Goal: Information Seeking & Learning: Learn about a topic

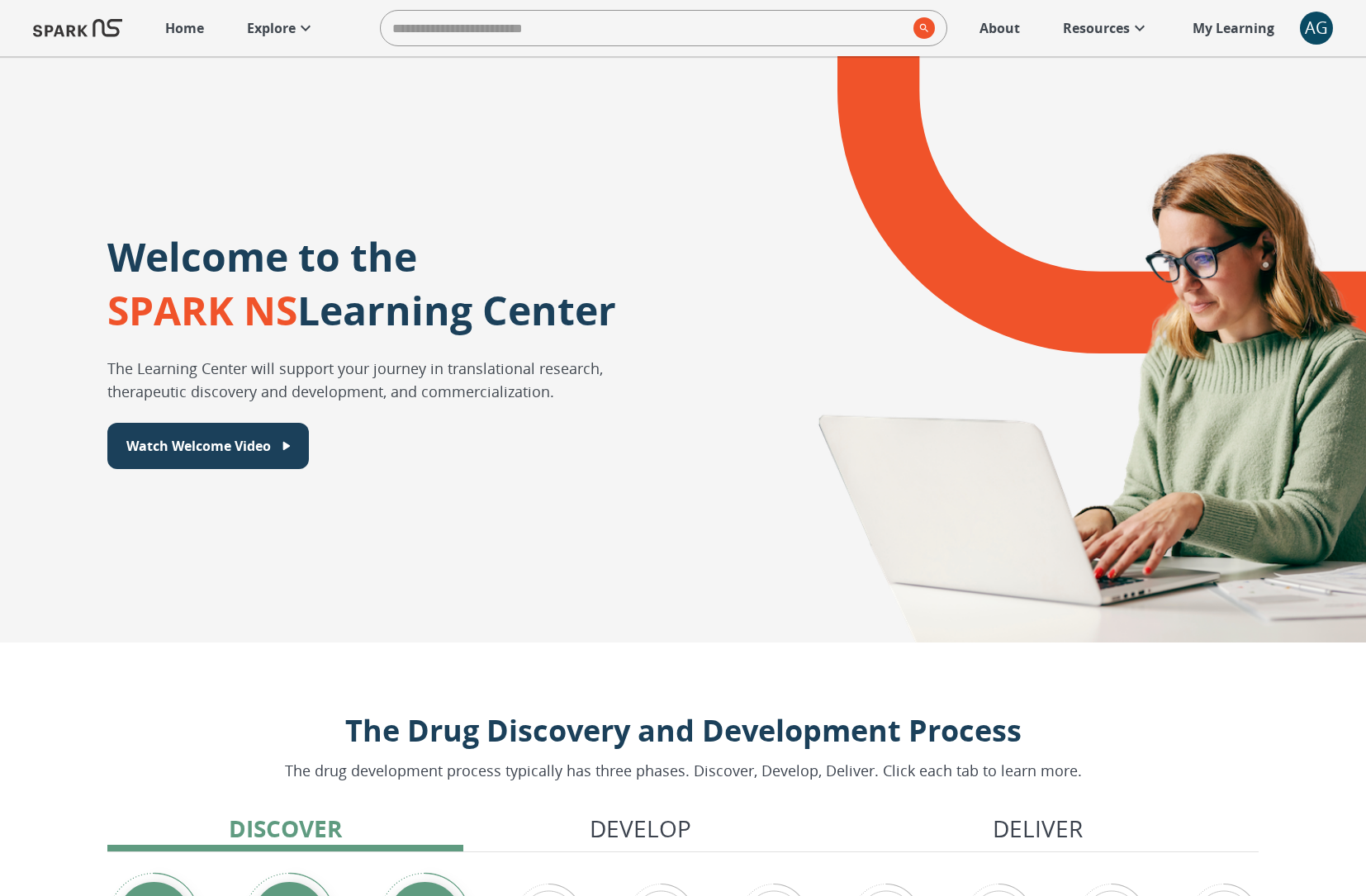
click at [285, 26] on p "Explore" at bounding box center [271, 27] width 49 height 20
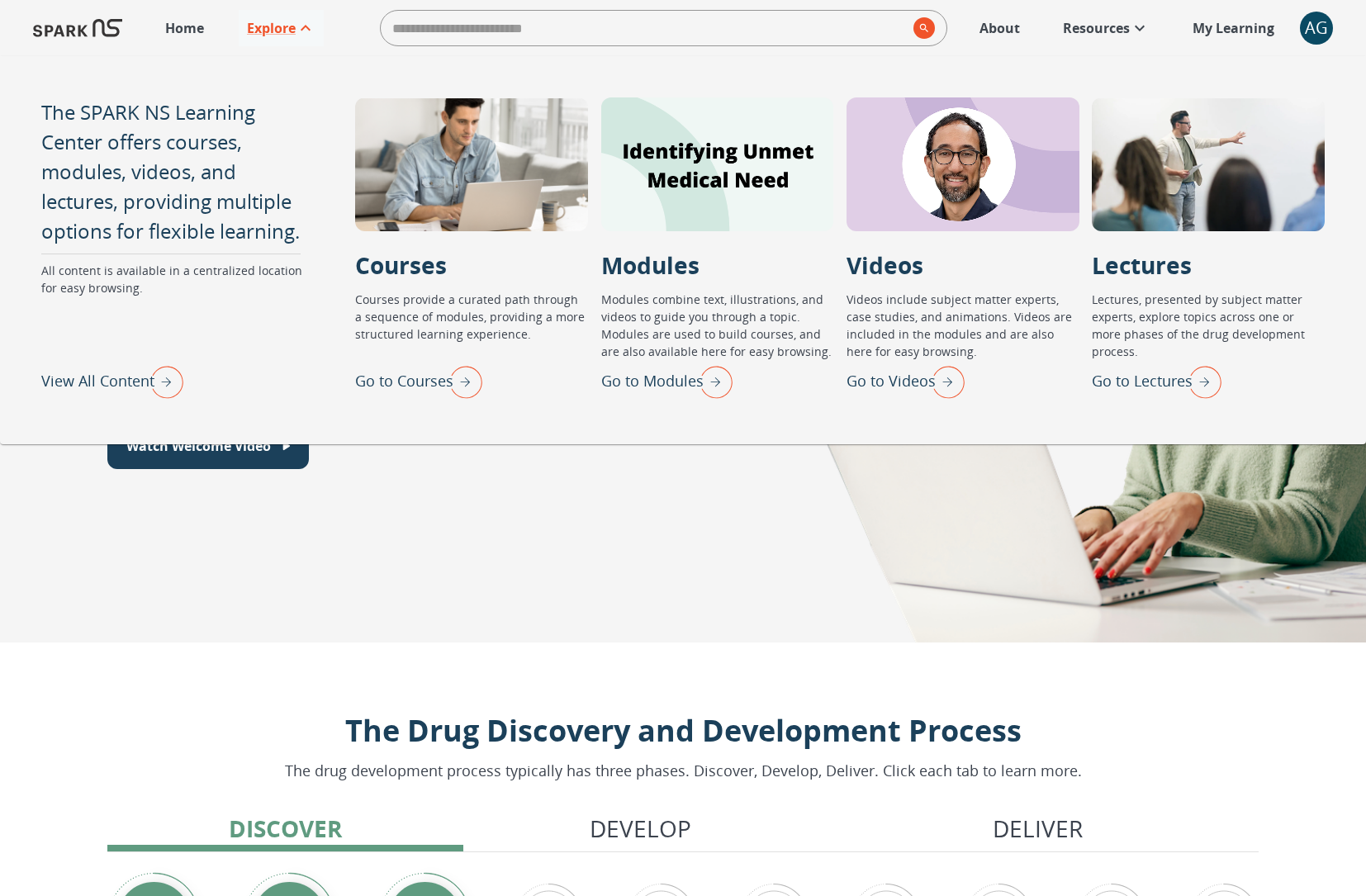
click at [1312, 23] on div "AG" at bounding box center [1316, 27] width 33 height 33
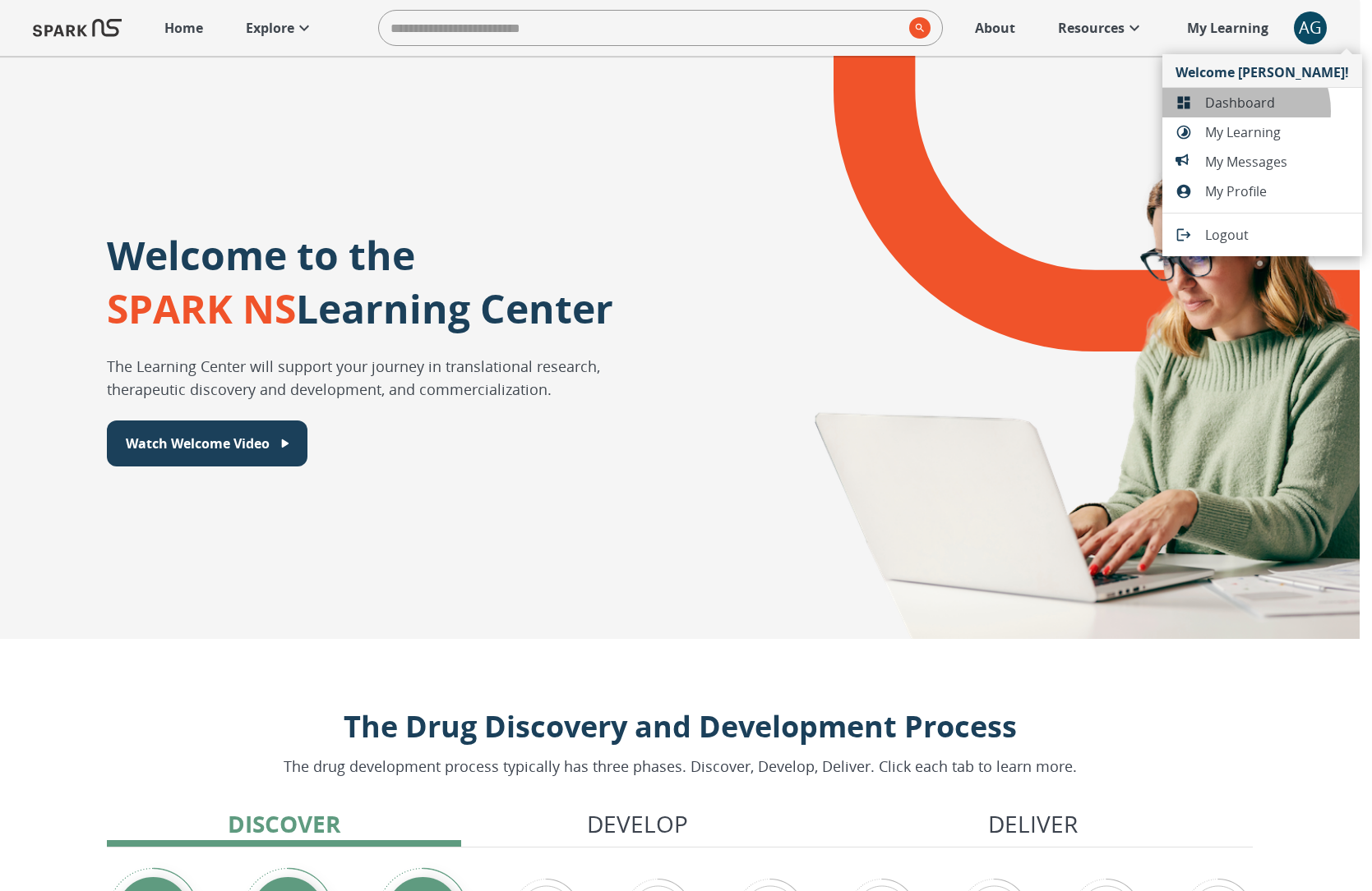
click at [1244, 111] on span "Dashboard" at bounding box center [1276, 102] width 144 height 20
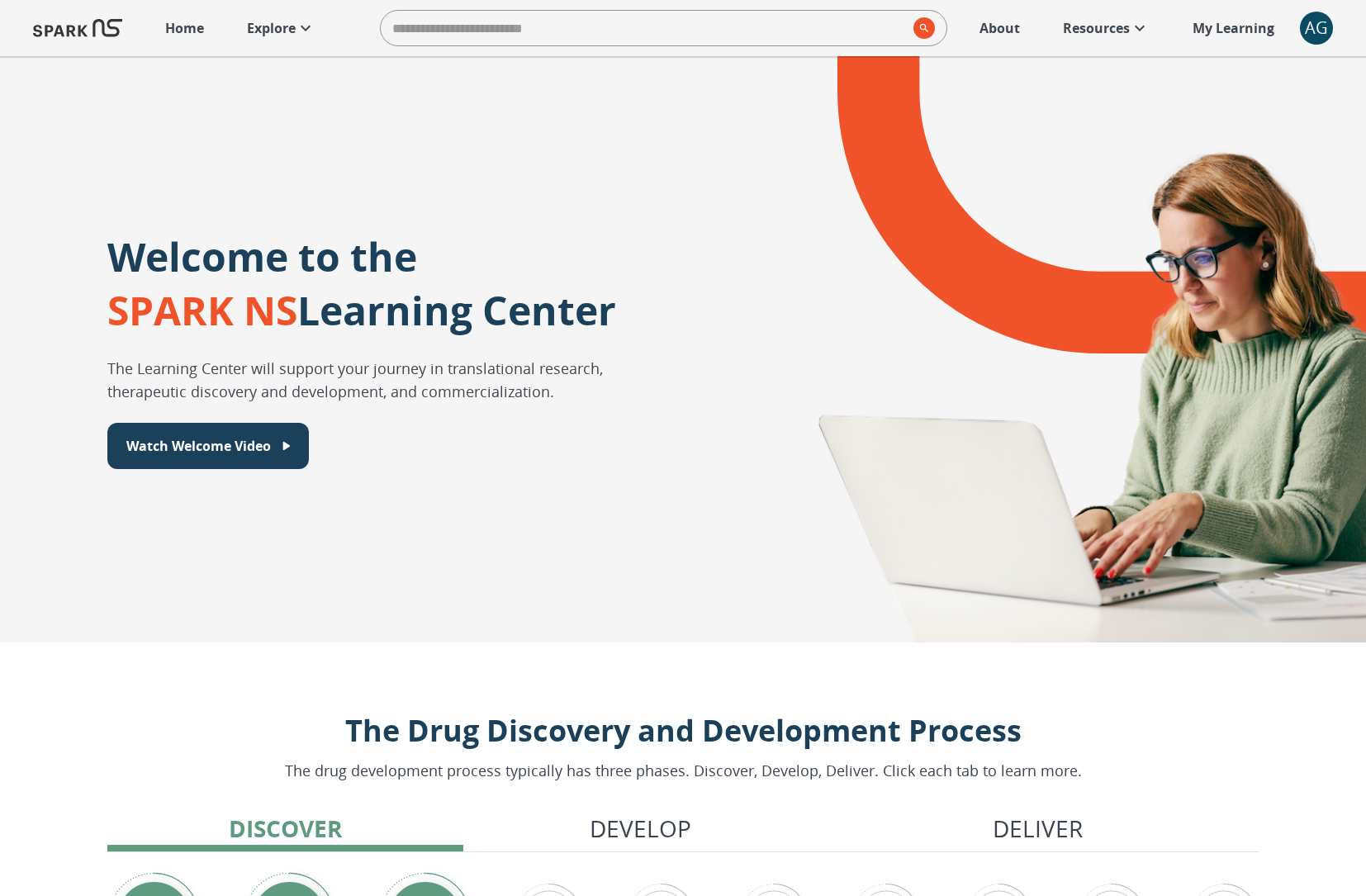
click at [259, 25] on p "Explore" at bounding box center [271, 27] width 49 height 20
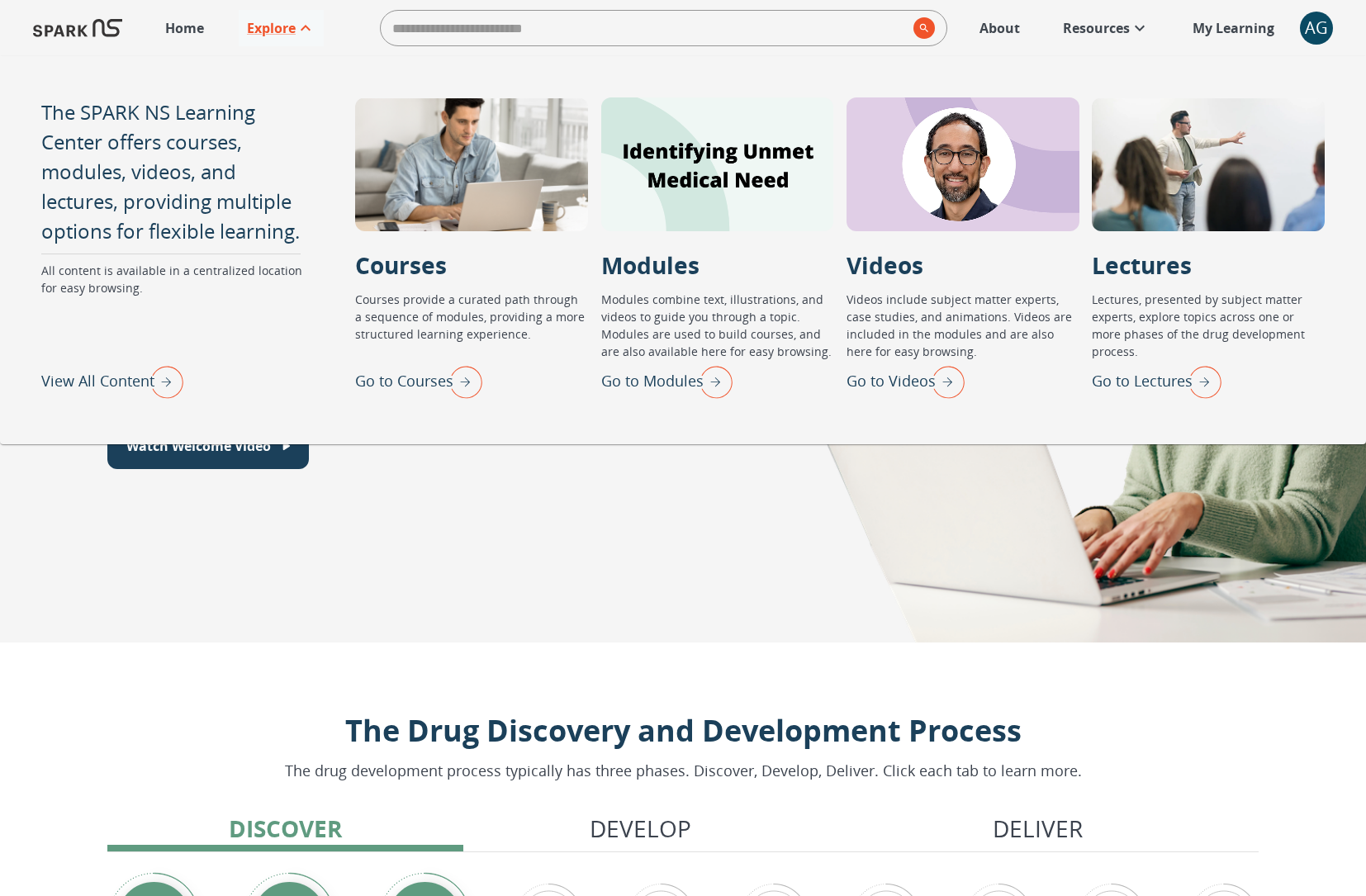
click at [607, 44] on input "search" at bounding box center [644, 27] width 526 height 33
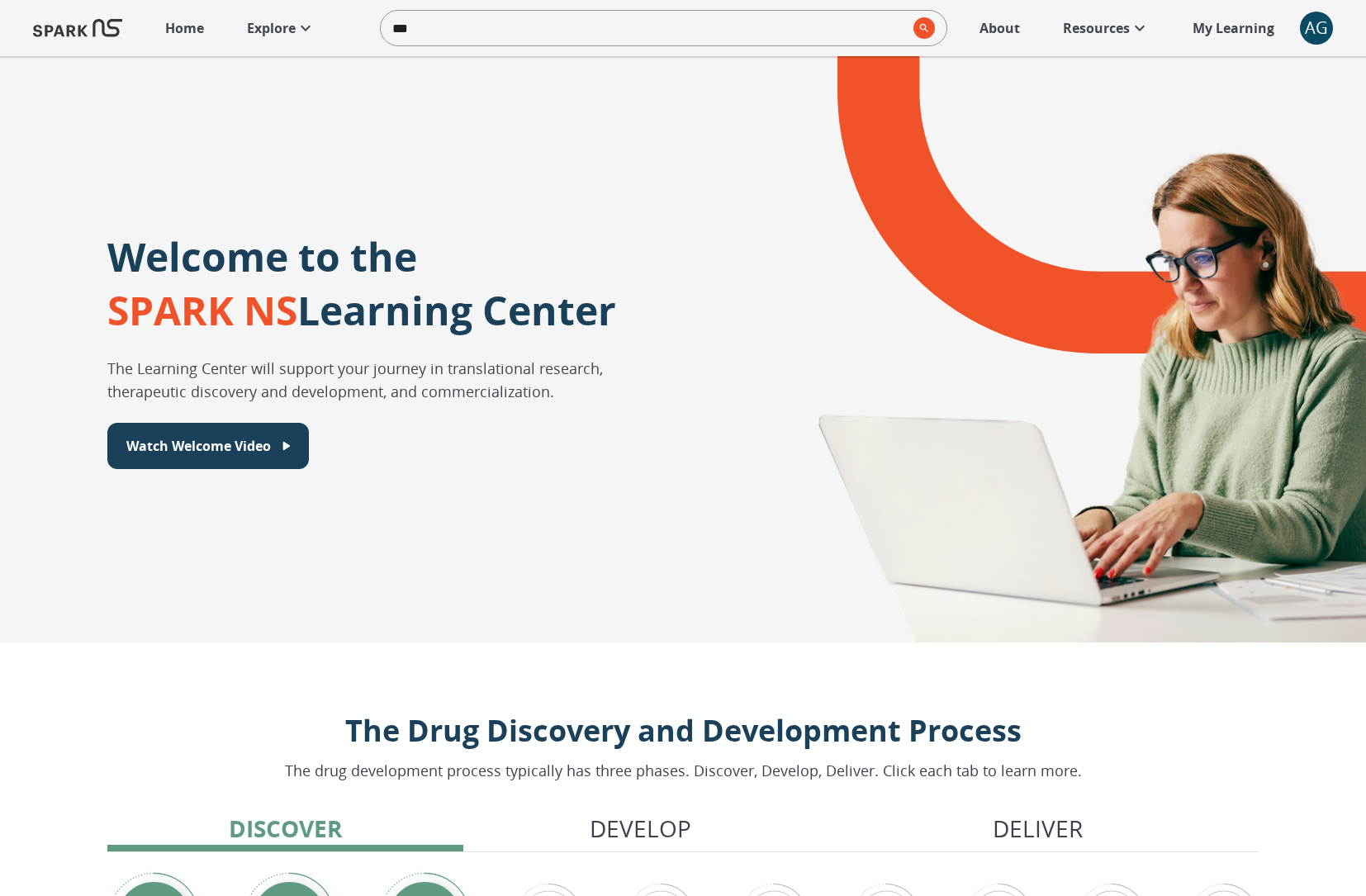
type input "****"
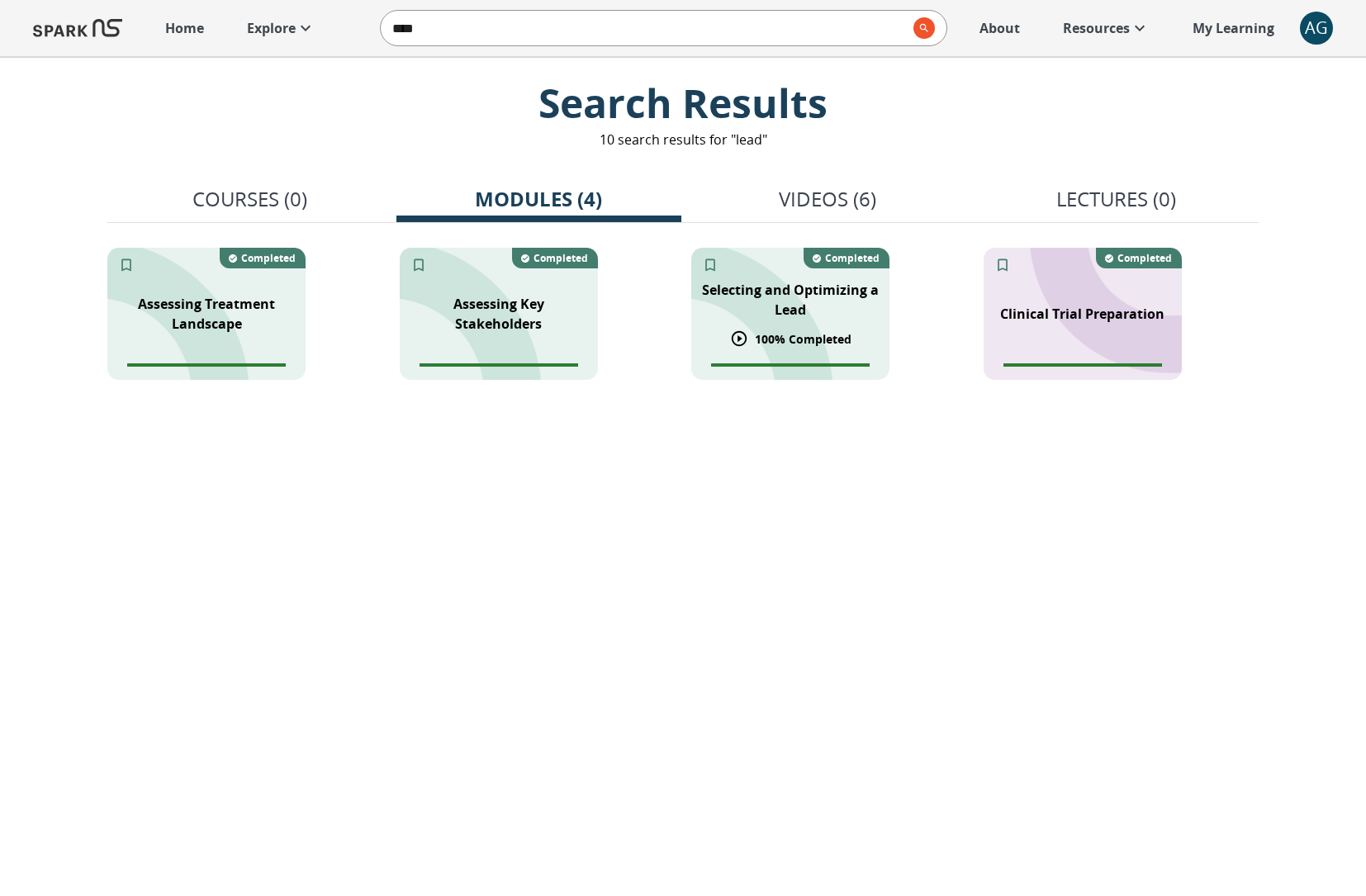
click at [741, 296] on p "Selecting and Optimizing a Lead" at bounding box center [790, 300] width 178 height 39
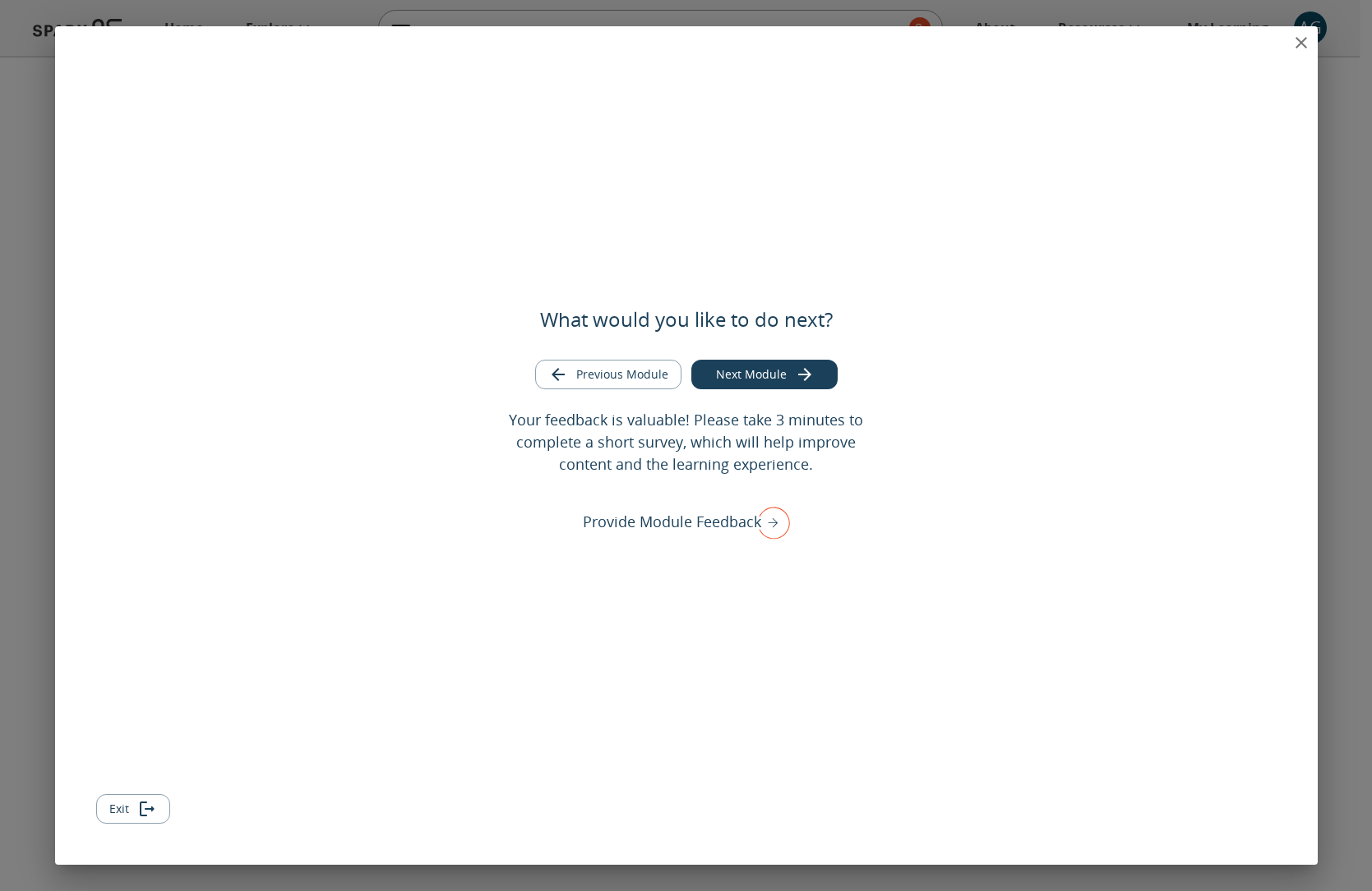
click at [1294, 39] on icon "close" at bounding box center [1300, 42] width 20 height 20
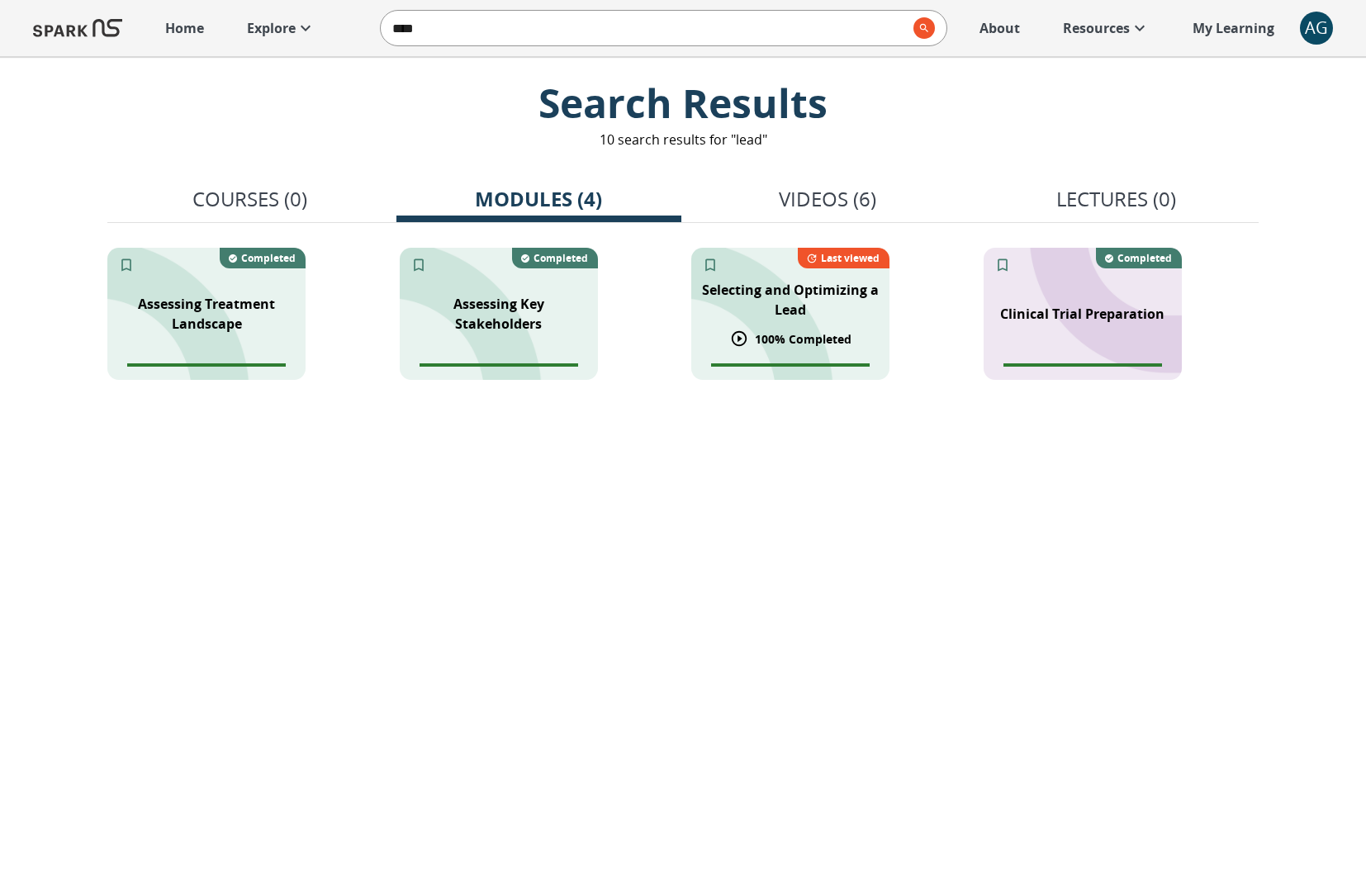
click at [725, 310] on p "Selecting and Optimizing a Lead" at bounding box center [790, 300] width 178 height 39
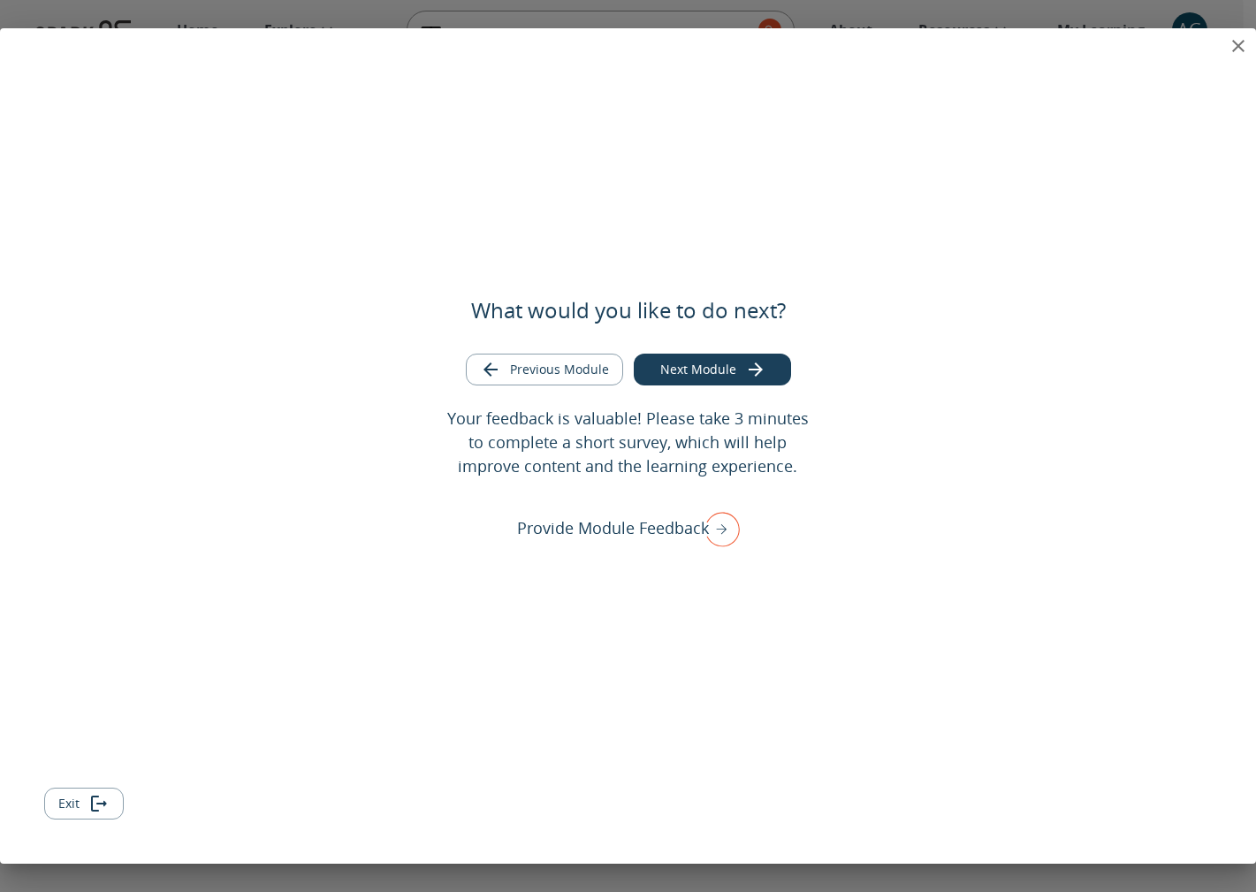
click at [1233, 44] on icon "close" at bounding box center [1238, 45] width 21 height 21
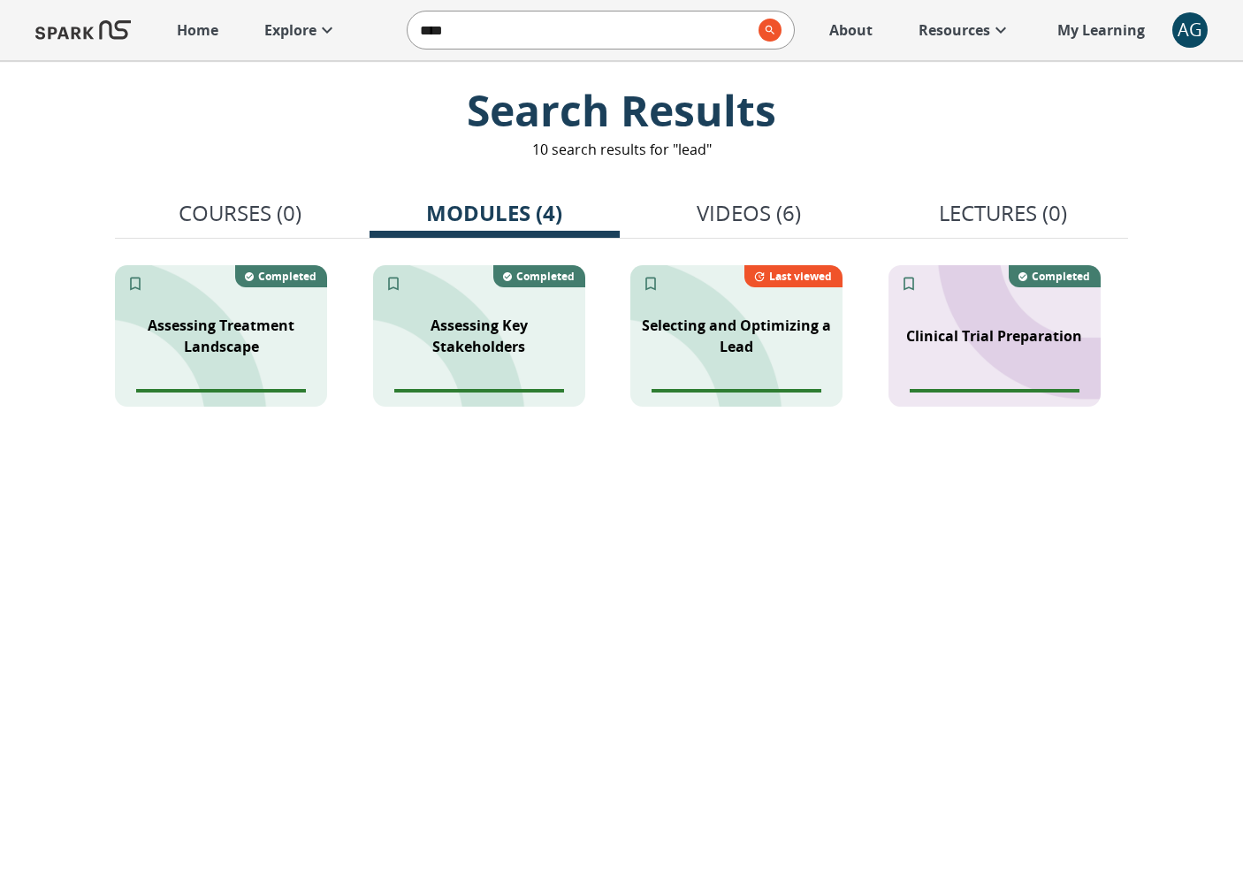
click at [587, 41] on input "****" at bounding box center [580, 29] width 344 height 35
